Goal: Answer question/provide support

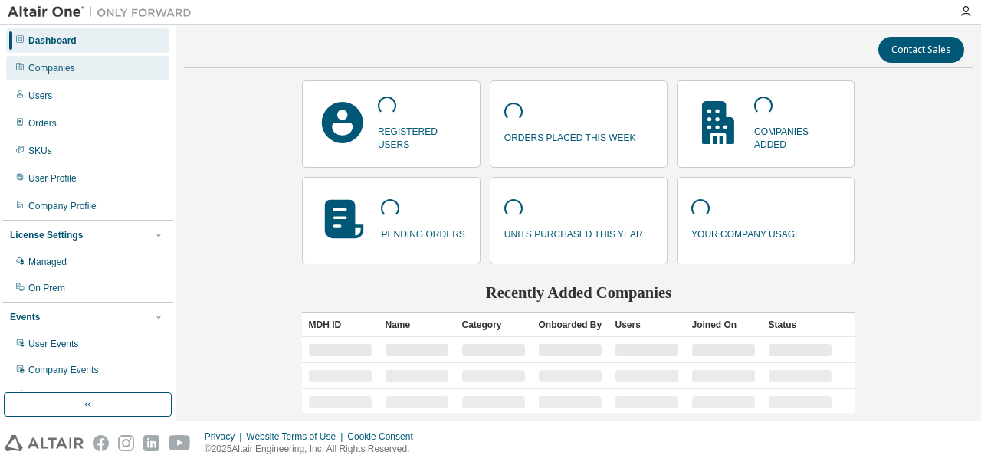
click at [72, 70] on div "Companies" at bounding box center [51, 68] width 47 height 12
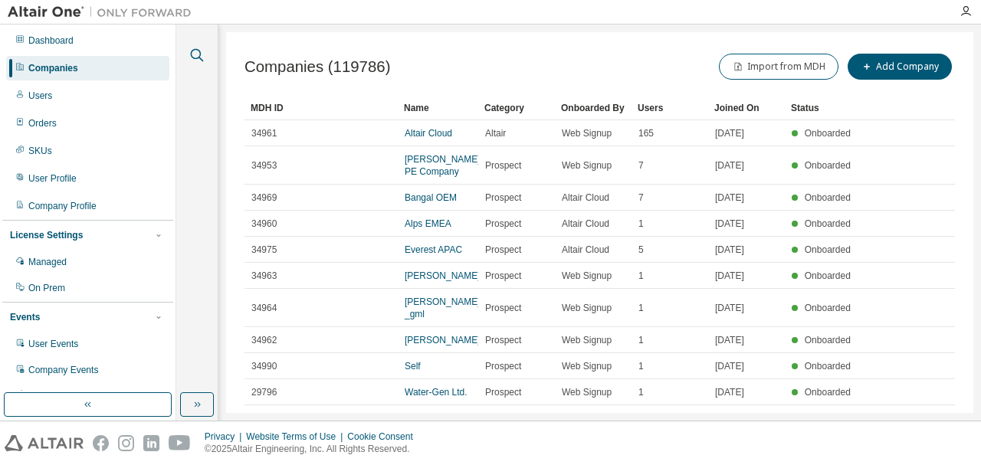
click at [189, 53] on icon "button" at bounding box center [197, 55] width 18 height 18
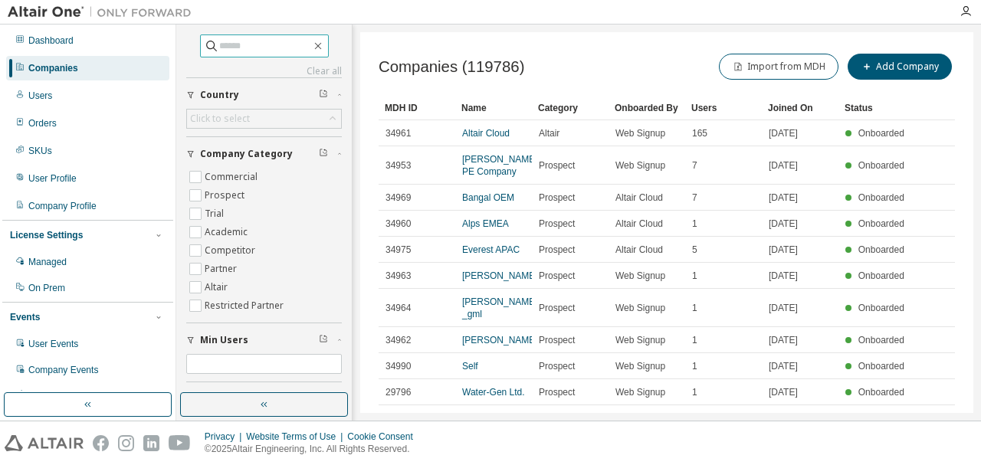
click at [236, 51] on input "text" at bounding box center [265, 45] width 92 height 15
type input "****"
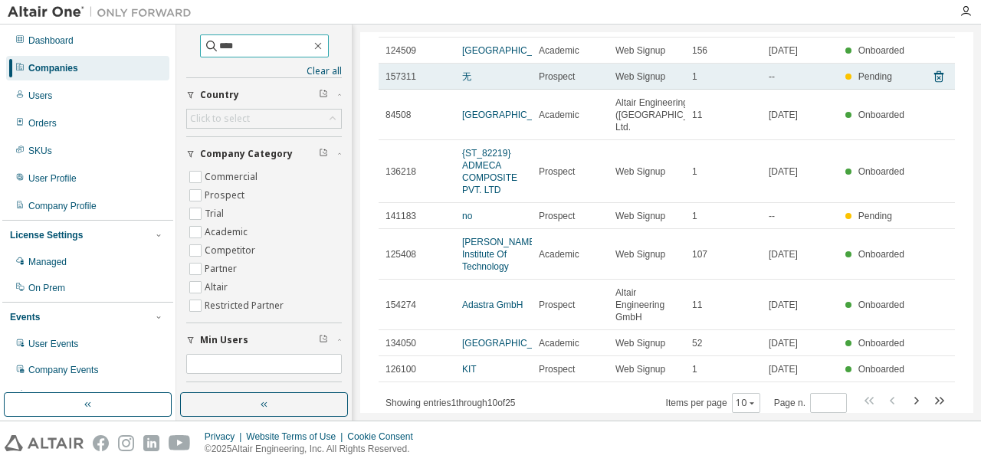
scroll to position [198, 0]
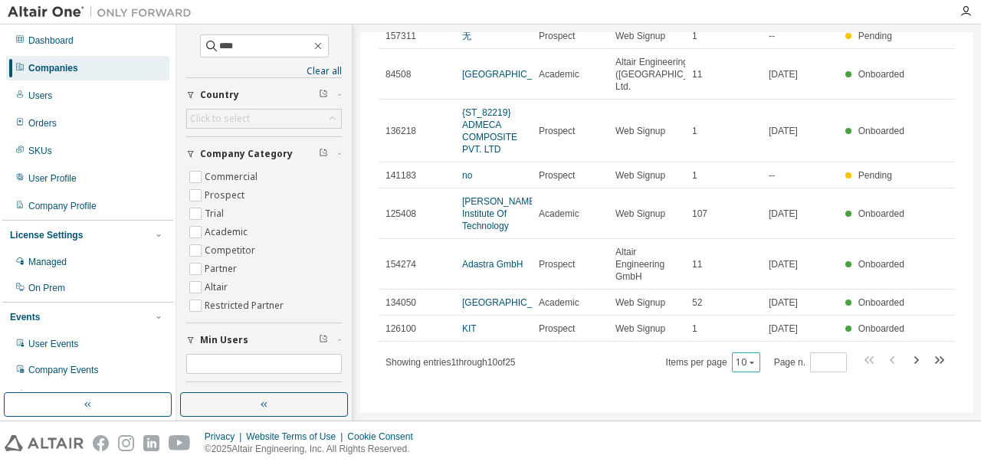
click at [750, 361] on icon "button" at bounding box center [751, 362] width 9 height 9
click at [695, 272] on div "10" at bounding box center [741, 268] width 123 height 18
click at [907, 361] on icon "button" at bounding box center [915, 360] width 18 height 18
type input "*"
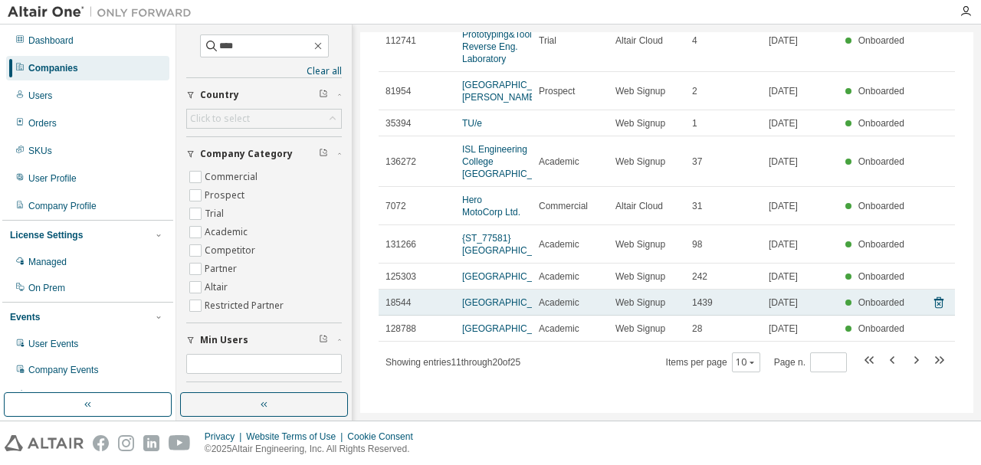
scroll to position [0, 0]
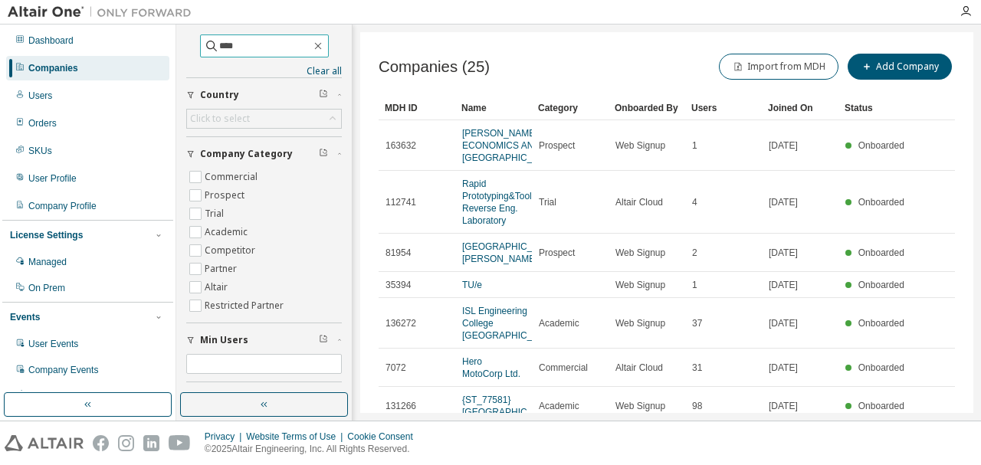
click at [245, 39] on input "****" at bounding box center [265, 45] width 92 height 15
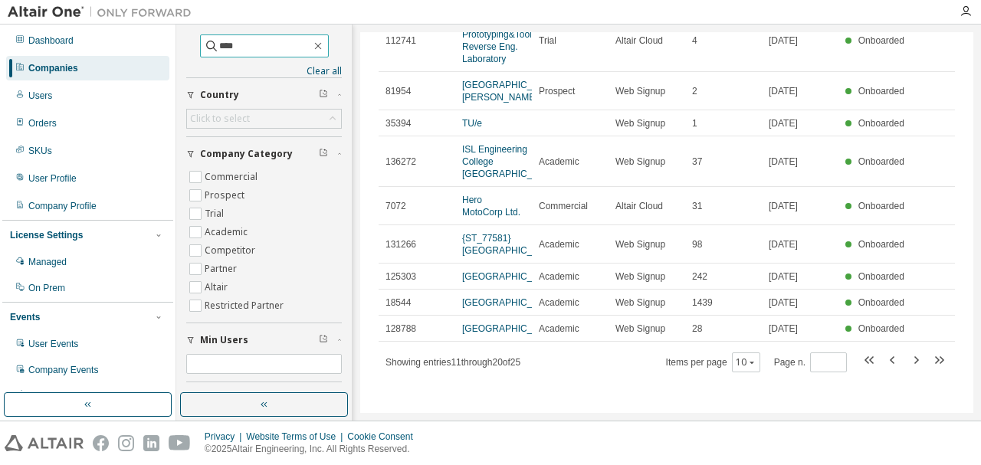
scroll to position [230, 0]
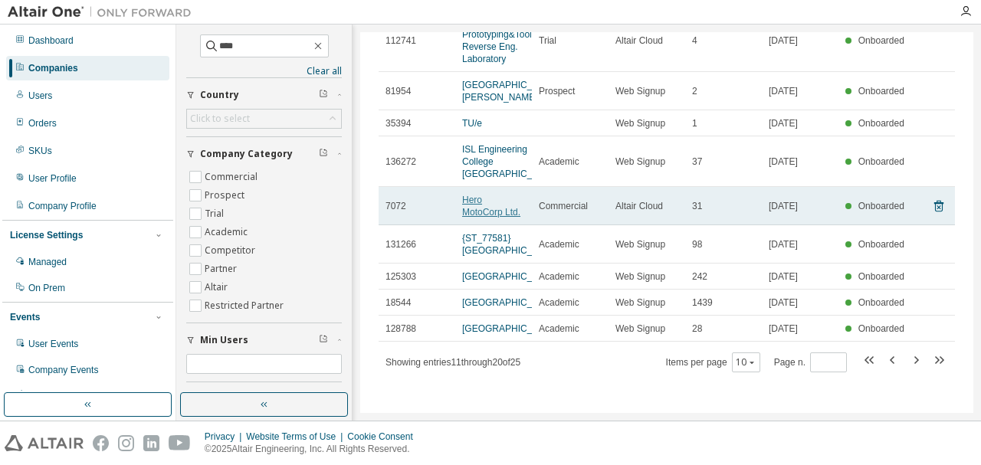
click at [482, 195] on link "Hero MotoCorp Ltd." at bounding box center [491, 206] width 58 height 23
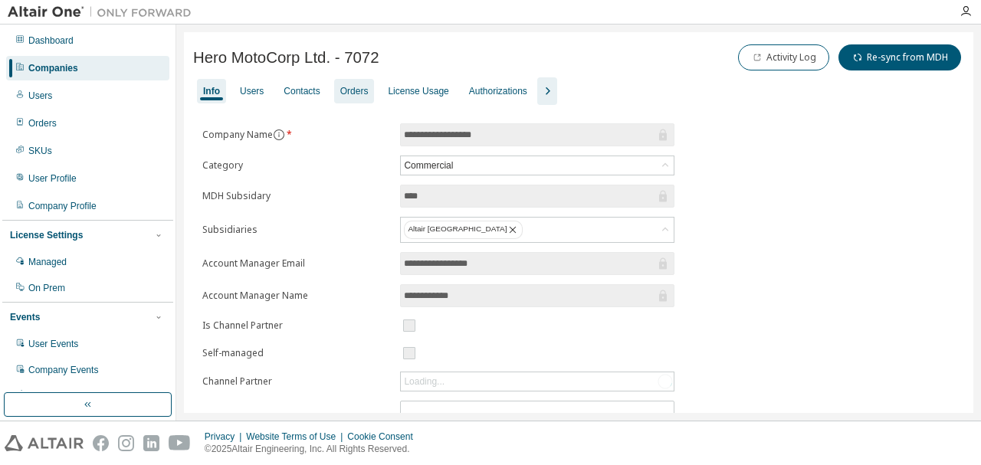
click at [341, 97] on div "Orders" at bounding box center [354, 91] width 41 height 25
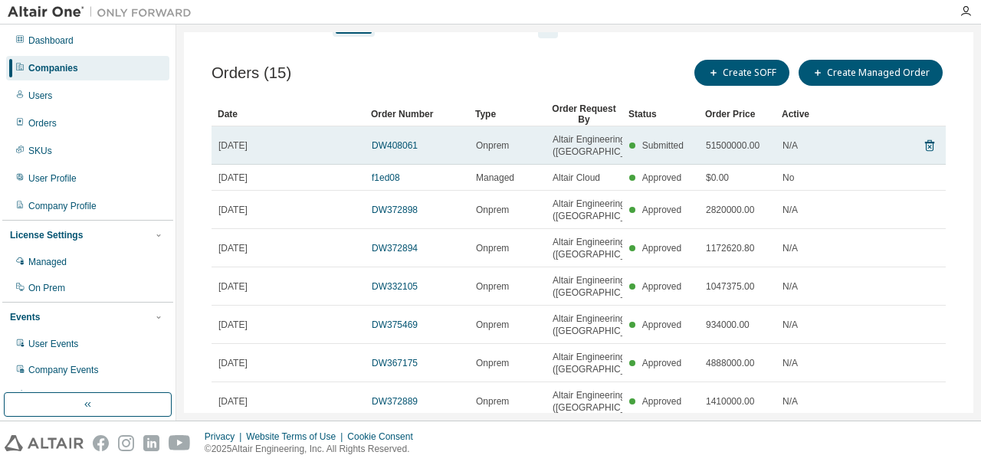
scroll to position [77, 0]
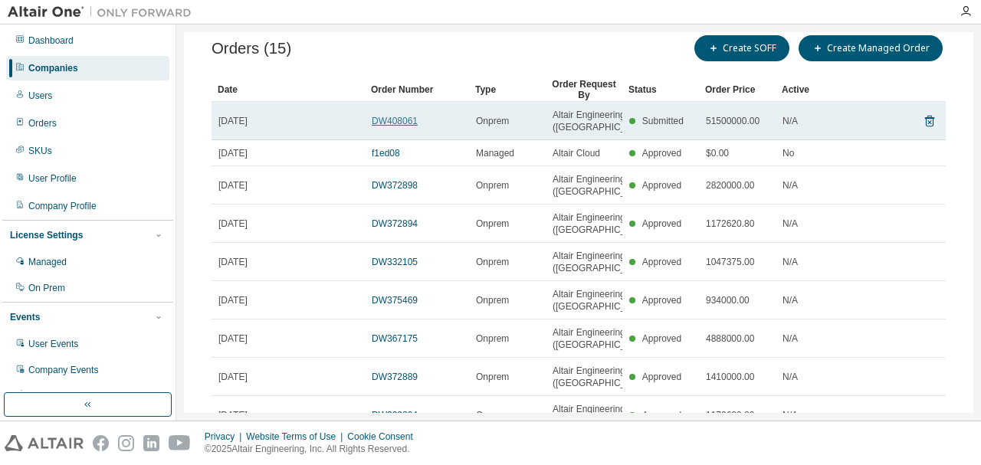
click at [392, 126] on link "DW408061" at bounding box center [395, 121] width 46 height 11
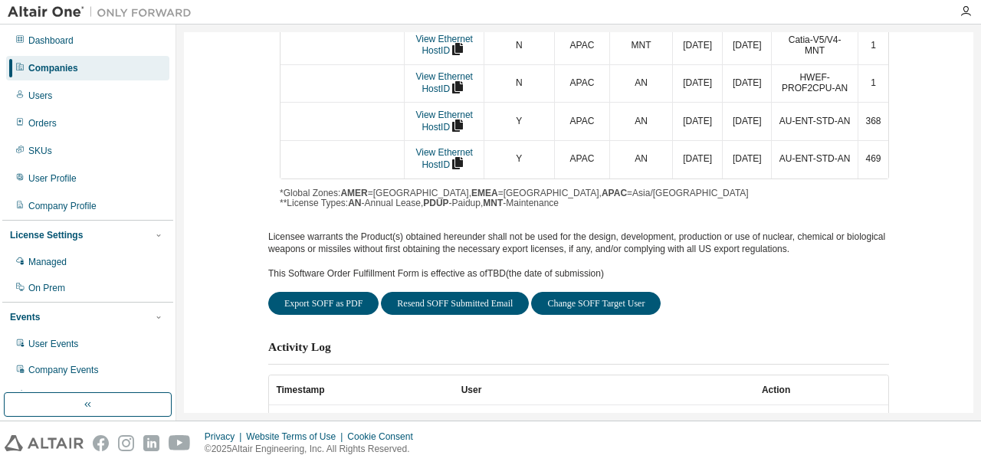
scroll to position [515, 0]
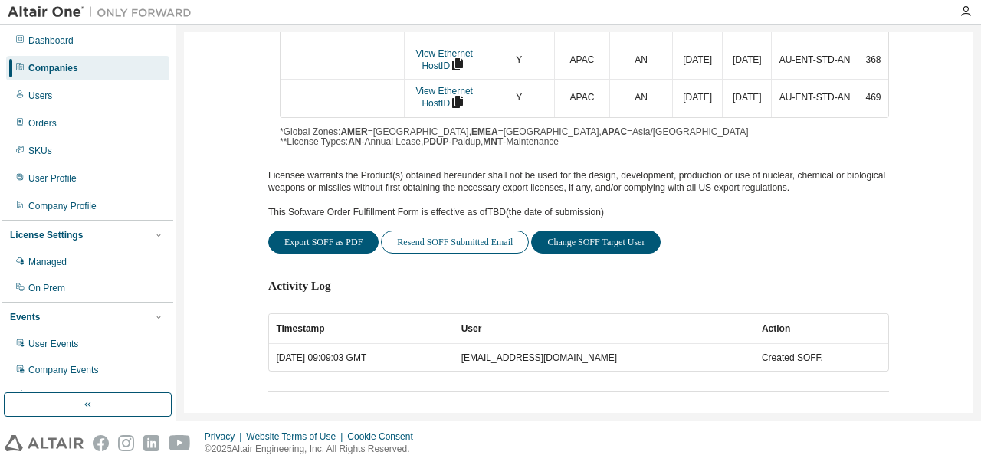
click at [452, 234] on button "Resend SOFF Submitted Email" at bounding box center [455, 242] width 148 height 23
